Goal: Complete application form: Complete application form

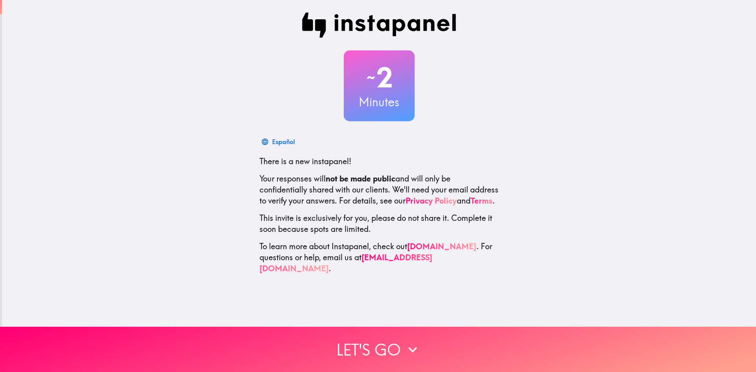
drag, startPoint x: 381, startPoint y: 80, endPoint x: 304, endPoint y: 185, distance: 130.1
click at [313, 115] on div "~ 2 Minutes" at bounding box center [379, 85] width 252 height 71
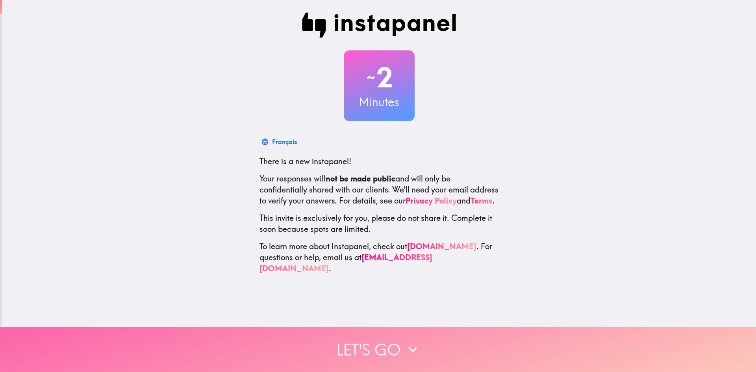
click at [412, 346] on icon "button" at bounding box center [412, 349] width 17 height 17
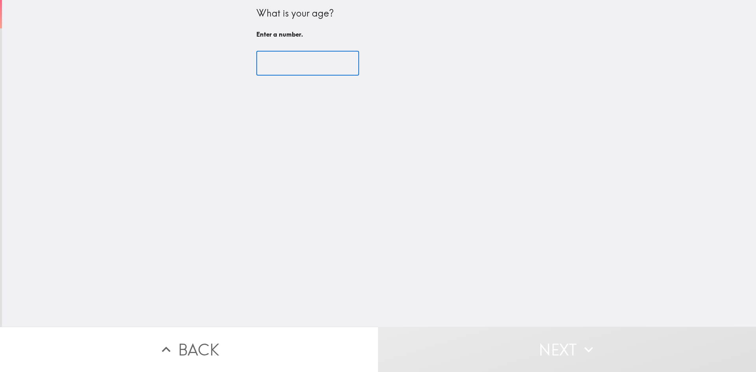
click at [285, 63] on input "number" at bounding box center [307, 63] width 103 height 24
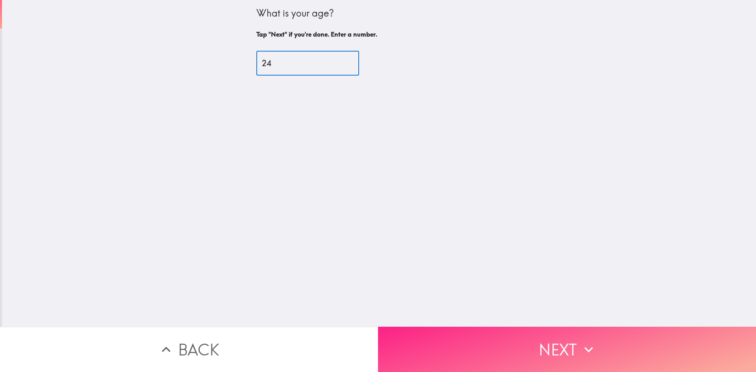
type input "24"
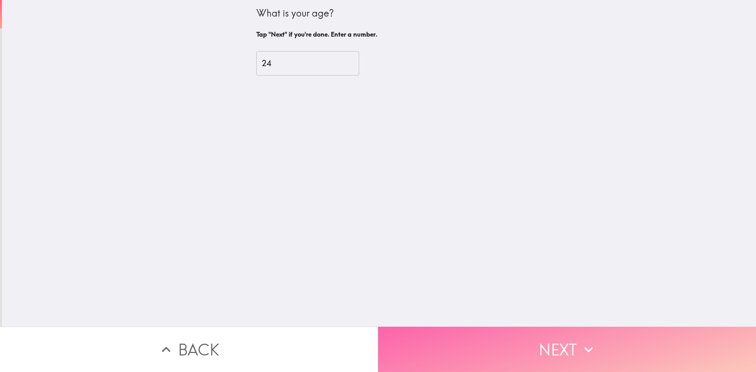
click at [500, 355] on button "Next" at bounding box center [567, 349] width 378 height 45
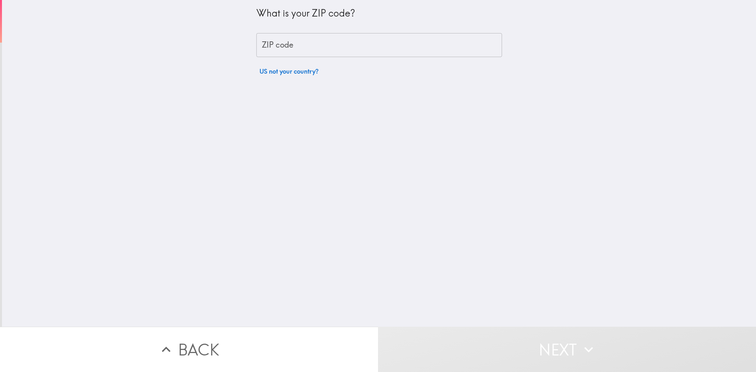
click at [277, 54] on input "ZIP code" at bounding box center [379, 45] width 246 height 24
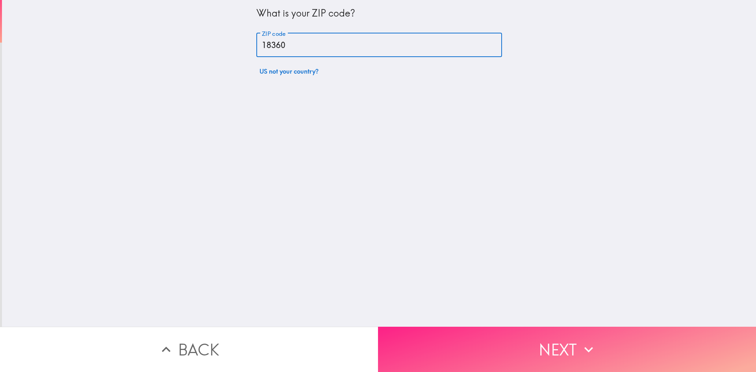
type input "18360"
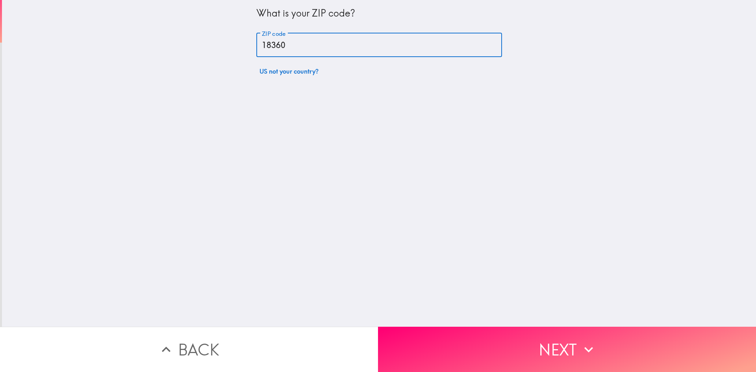
click at [545, 340] on button "Next" at bounding box center [567, 349] width 378 height 45
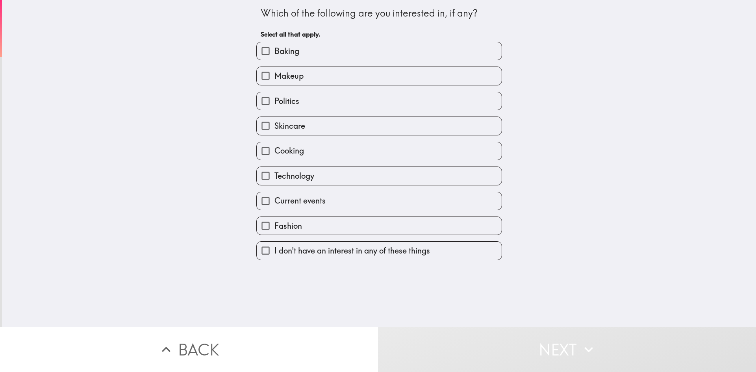
click at [303, 54] on label "Baking" at bounding box center [379, 51] width 245 height 18
click at [274, 54] on input "Baking" at bounding box center [266, 51] width 18 height 18
checkbox input "true"
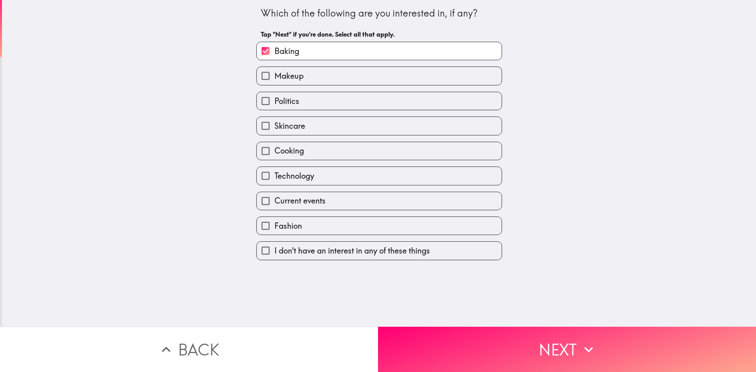
click at [306, 102] on label "Politics" at bounding box center [379, 101] width 245 height 18
click at [274, 102] on input "Politics" at bounding box center [266, 101] width 18 height 18
checkbox input "true"
click at [298, 173] on span "Technology" at bounding box center [294, 175] width 40 height 11
click at [274, 173] on input "Technology" at bounding box center [266, 176] width 18 height 18
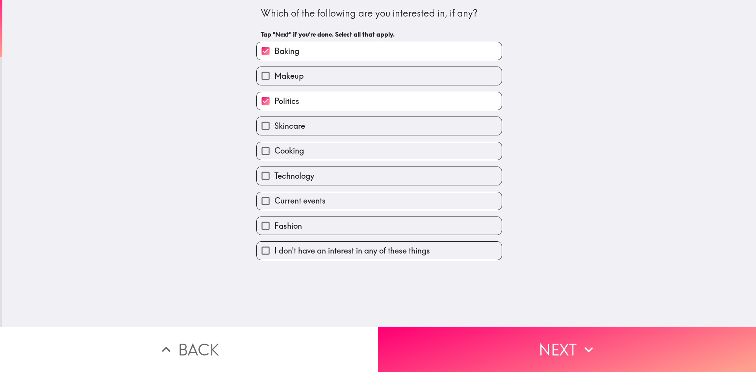
checkbox input "true"
click at [294, 148] on span "Cooking" at bounding box center [289, 150] width 30 height 11
click at [274, 148] on input "Cooking" at bounding box center [266, 151] width 18 height 18
checkbox input "true"
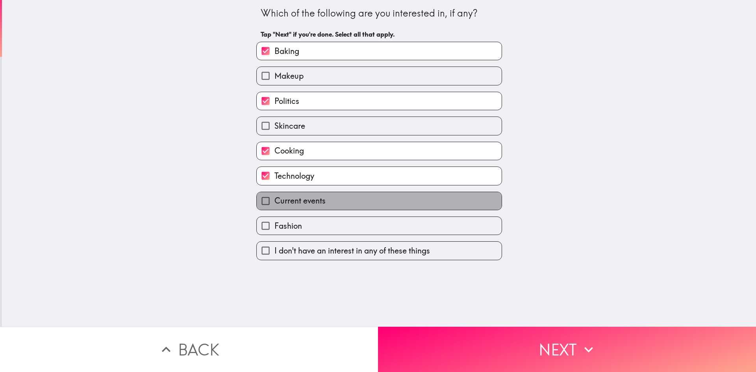
click at [304, 205] on span "Current events" at bounding box center [299, 200] width 51 height 11
click at [274, 205] on input "Current events" at bounding box center [266, 201] width 18 height 18
checkbox input "true"
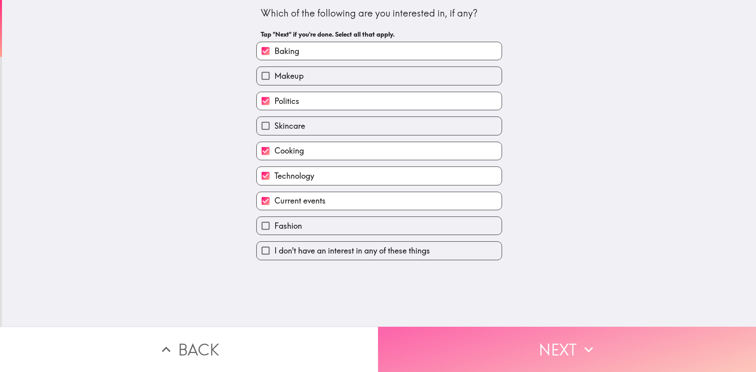
click at [542, 344] on button "Next" at bounding box center [567, 349] width 378 height 45
